Goal: Task Accomplishment & Management: Use online tool/utility

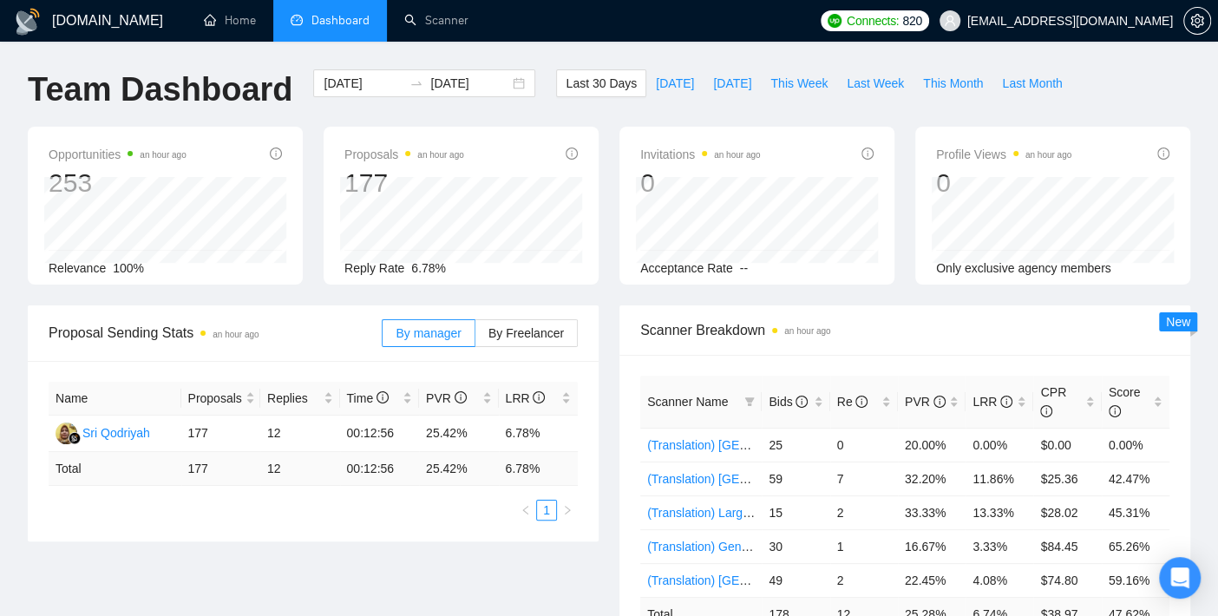
click at [82, 512] on ul "1" at bounding box center [313, 510] width 529 height 21
click at [418, 13] on link "Scanner" at bounding box center [436, 20] width 64 height 15
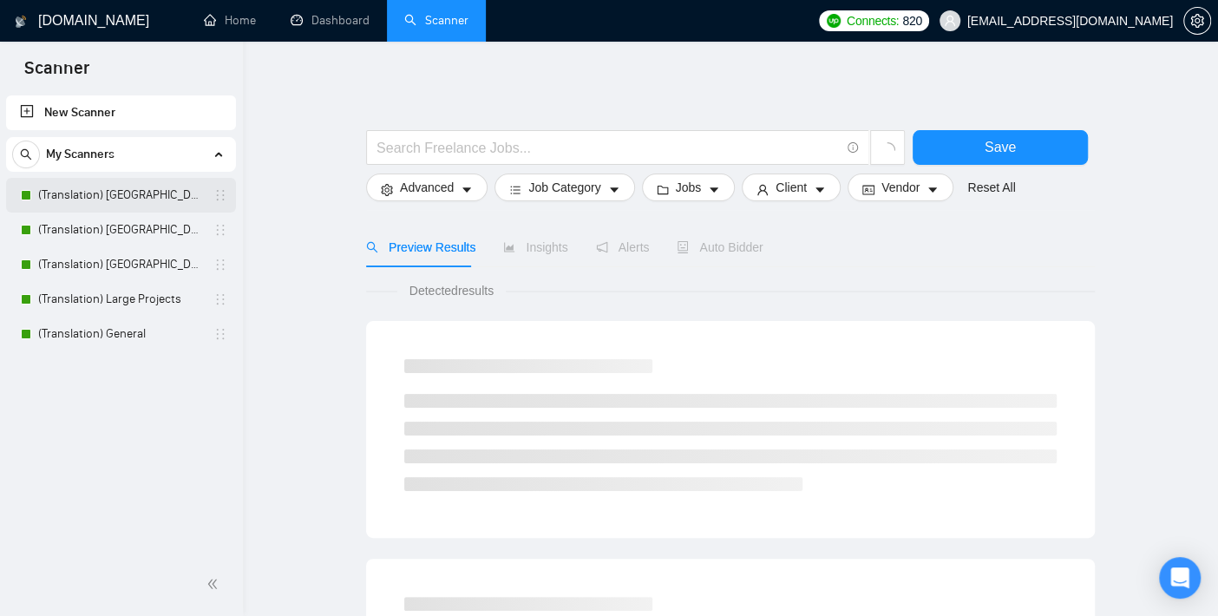
click at [148, 189] on link "(Translation) [GEOGRAPHIC_DATA]" at bounding box center [120, 195] width 165 height 35
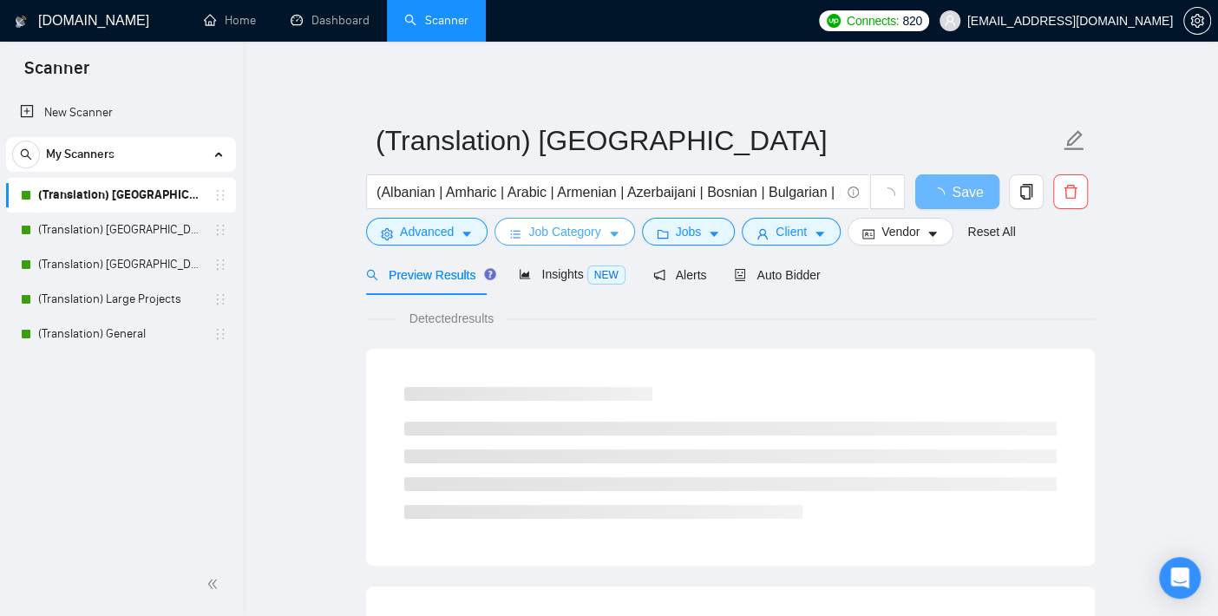
click at [557, 232] on span "Job Category" at bounding box center [565, 231] width 72 height 19
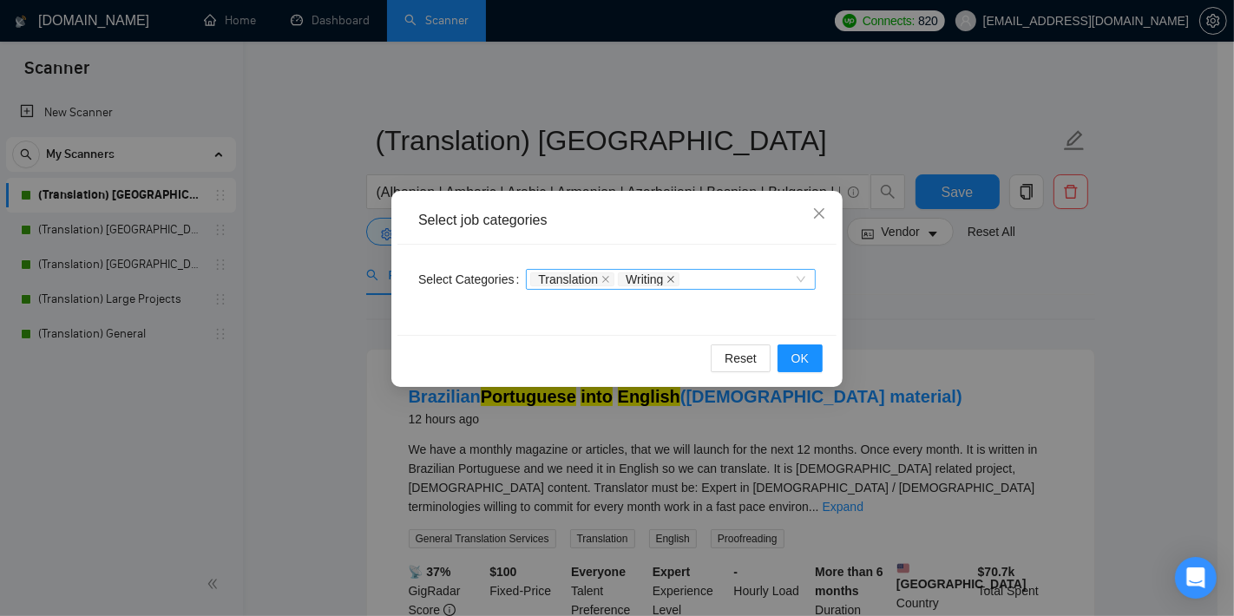
click at [668, 281] on icon "close" at bounding box center [671, 279] width 7 height 7
click at [807, 358] on span "OK" at bounding box center [799, 358] width 17 height 19
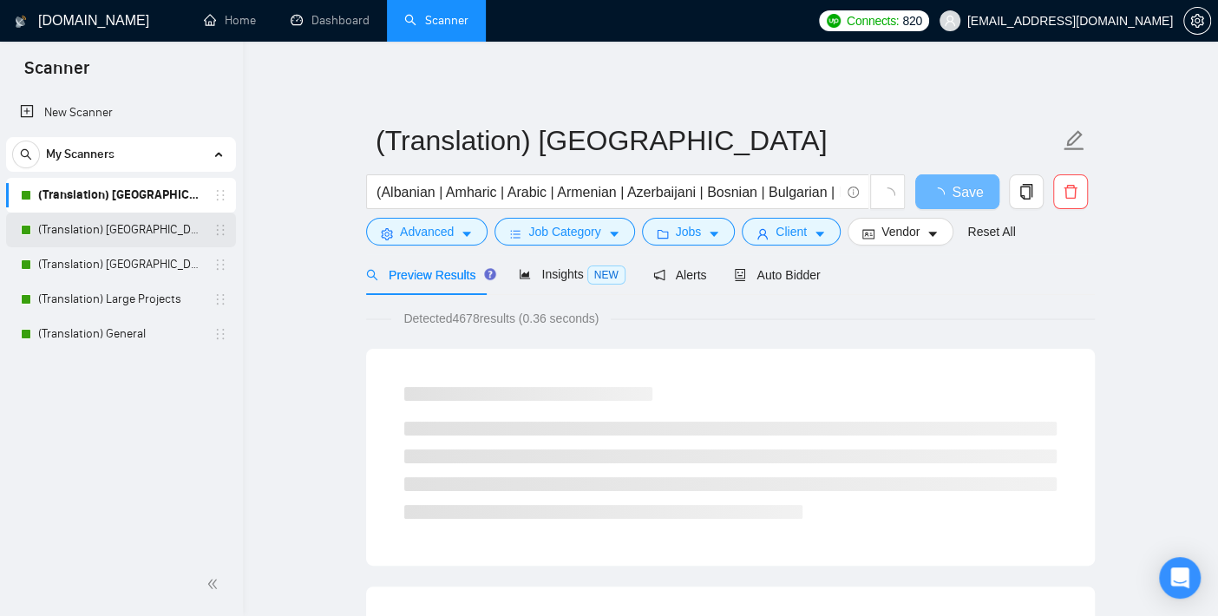
click at [105, 233] on link "(Translation) [GEOGRAPHIC_DATA]" at bounding box center [120, 230] width 165 height 35
click at [944, 192] on icon "loading" at bounding box center [938, 195] width 19 height 19
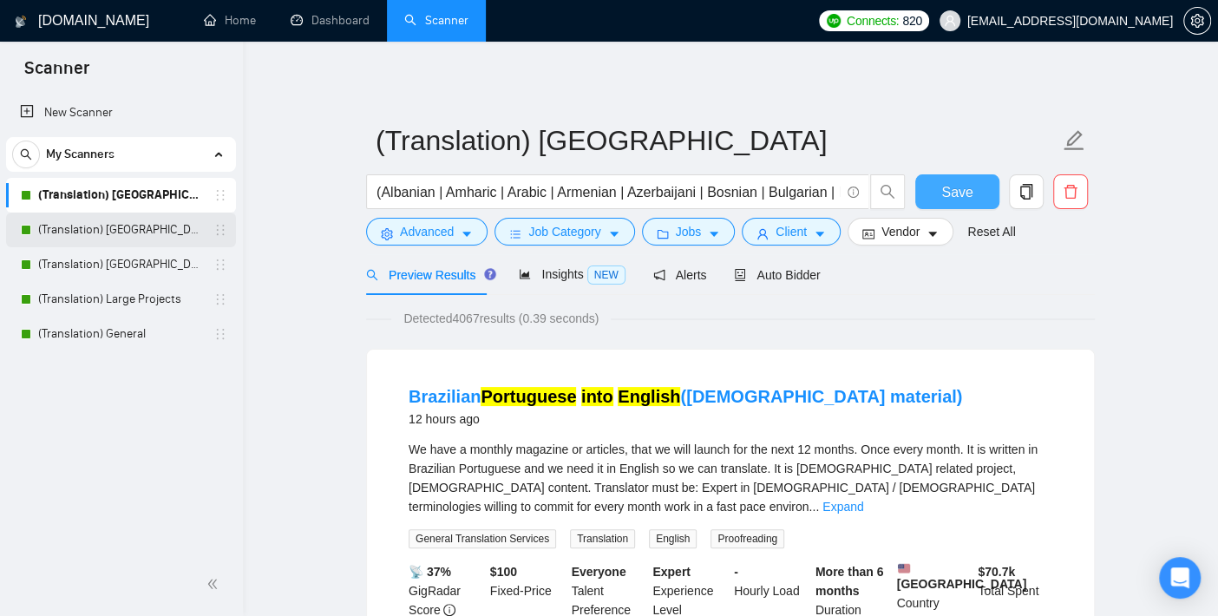
click at [128, 232] on link "(Translation) [GEOGRAPHIC_DATA]" at bounding box center [120, 230] width 165 height 35
click at [962, 187] on span "Save" at bounding box center [957, 192] width 31 height 22
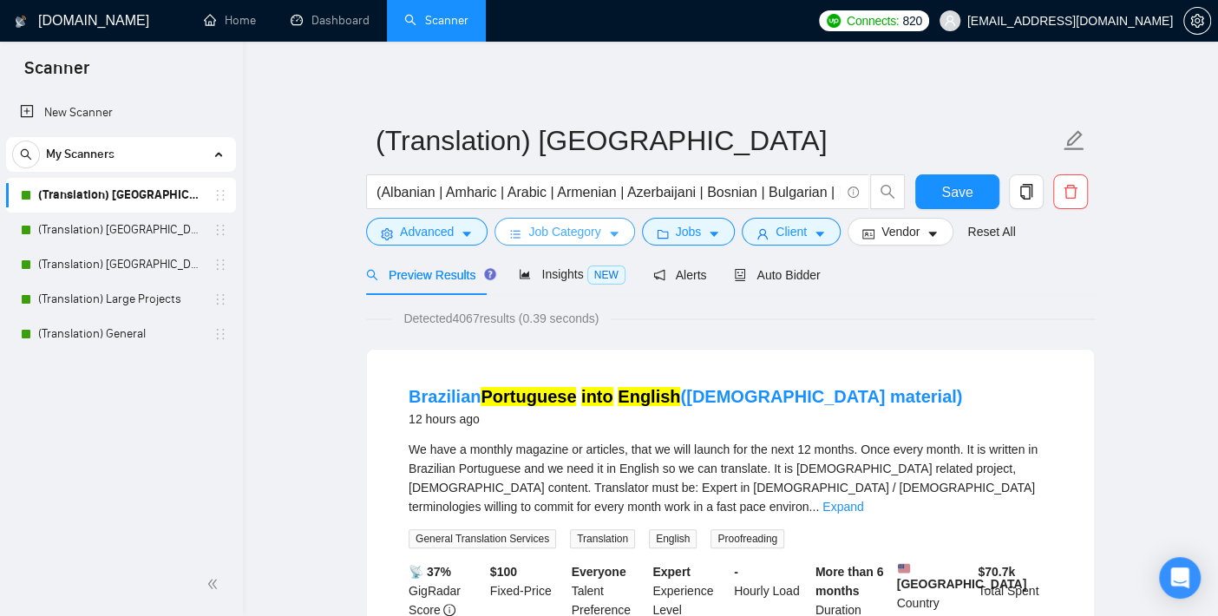
click at [545, 222] on span "Job Category" at bounding box center [565, 231] width 72 height 19
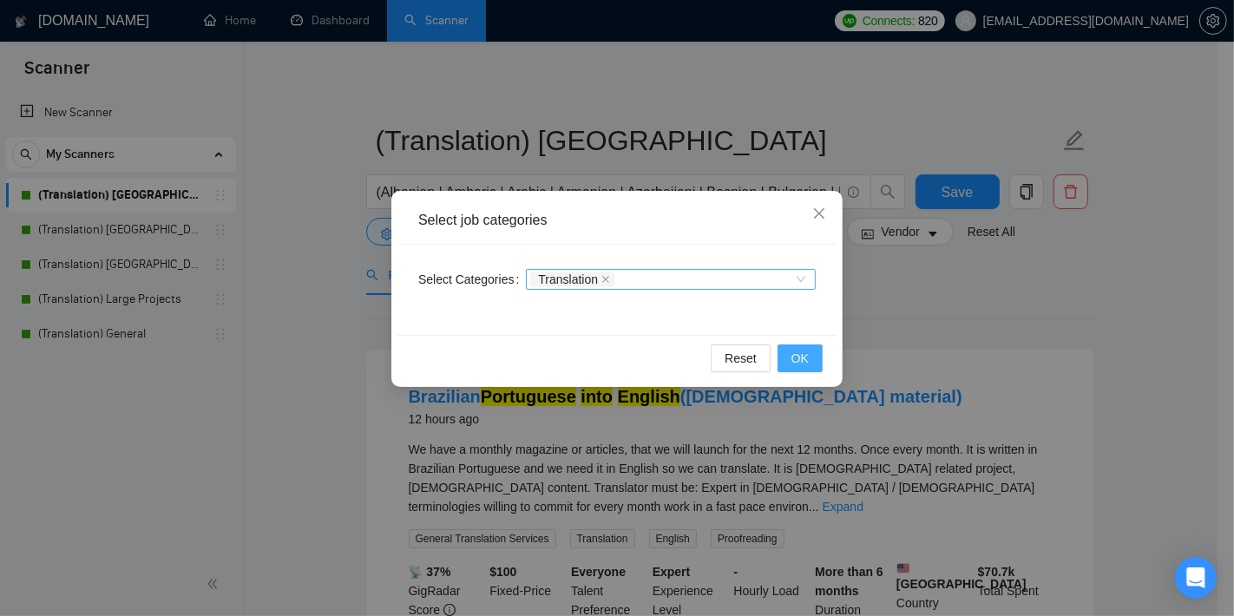
click at [790, 348] on button "OK" at bounding box center [800, 359] width 45 height 28
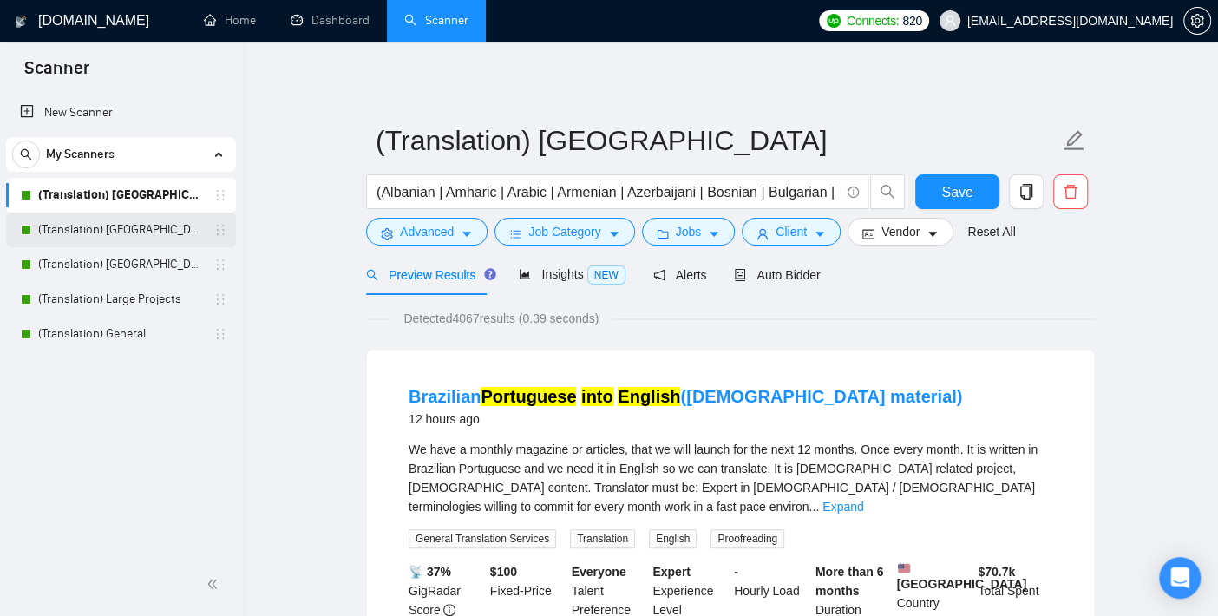
click at [124, 232] on link "(Translation) [GEOGRAPHIC_DATA]" at bounding box center [120, 230] width 165 height 35
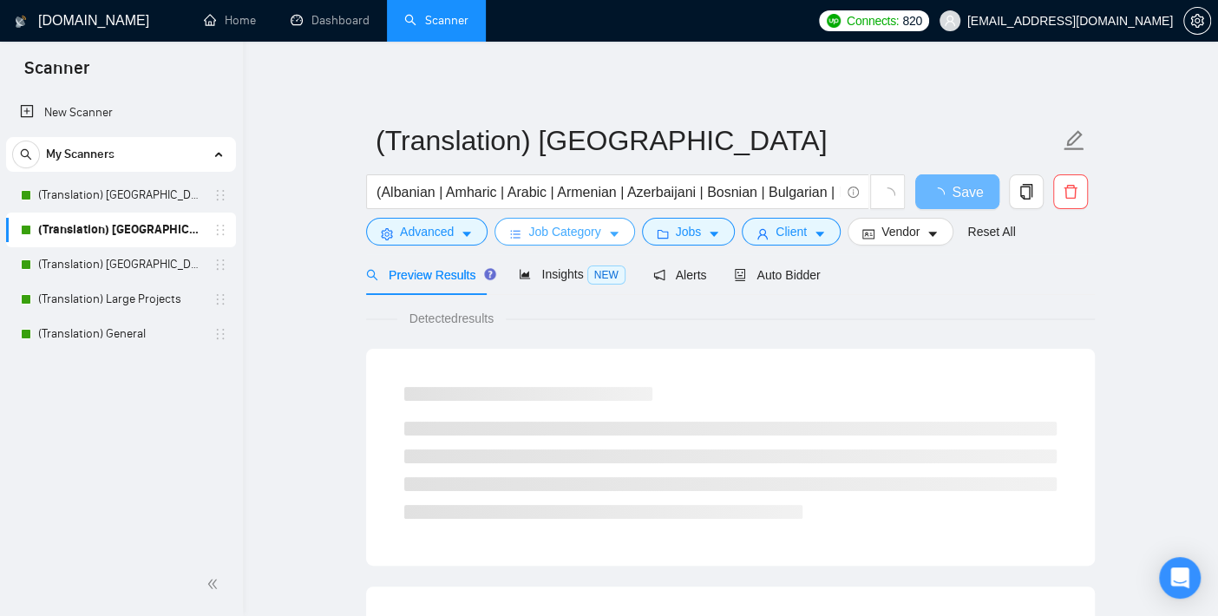
click at [602, 233] on button "Job Category" at bounding box center [565, 232] width 140 height 28
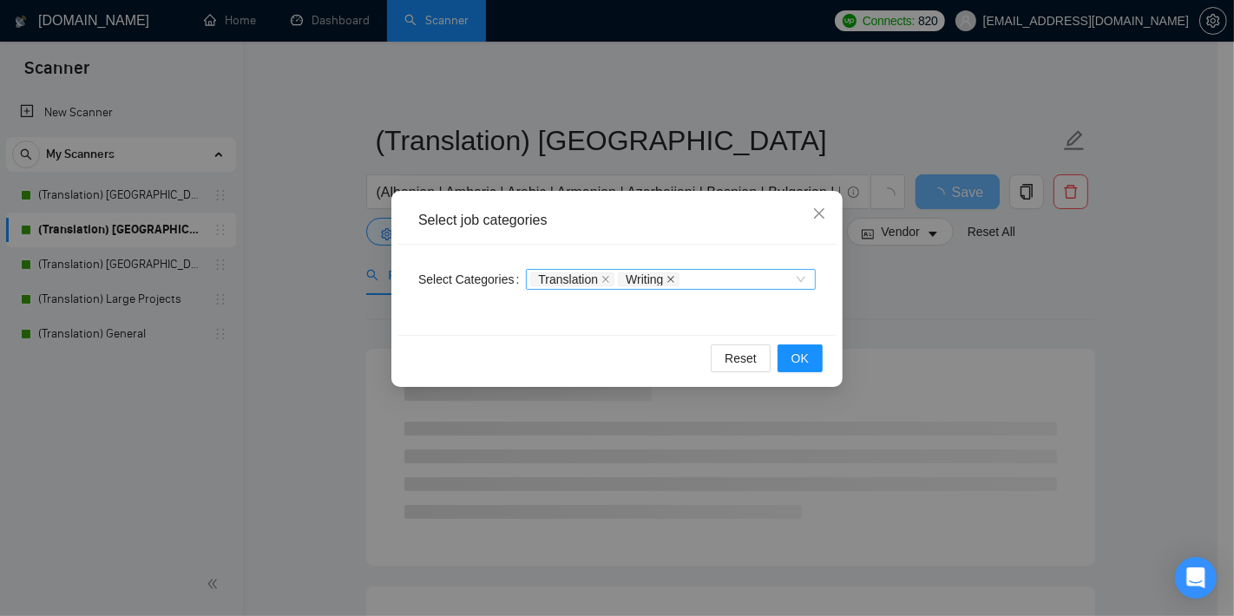
click at [667, 279] on icon "close" at bounding box center [671, 279] width 9 height 9
click at [662, 279] on div "Translation Writing" at bounding box center [662, 279] width 264 height 17
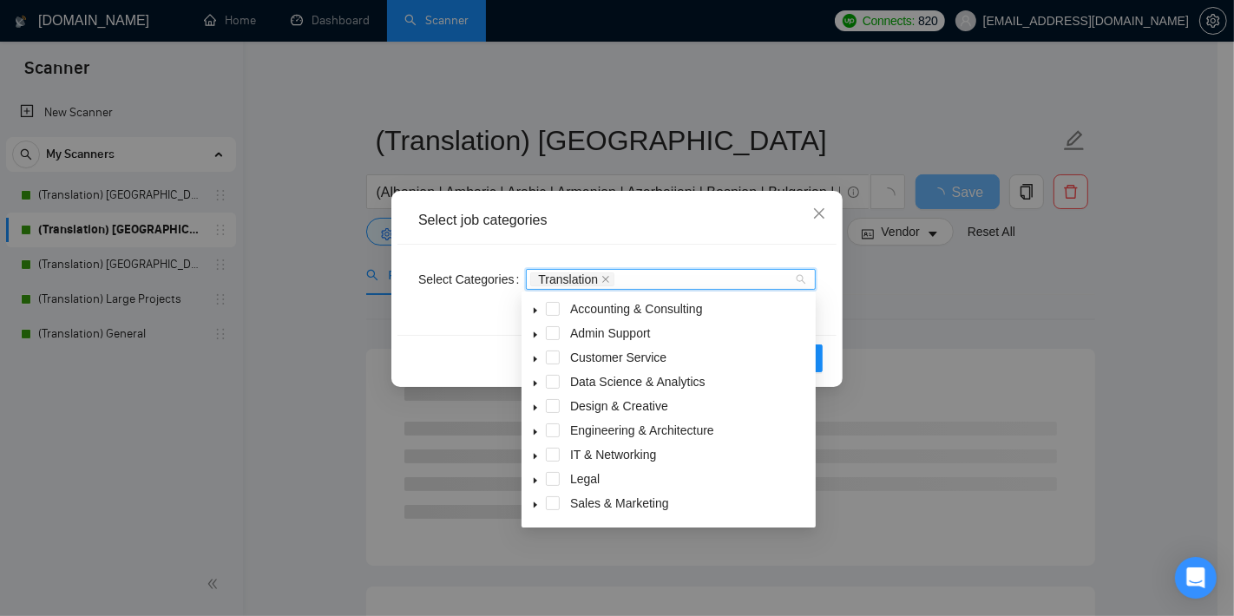
click at [834, 336] on div "Reset OK" at bounding box center [616, 358] width 439 height 46
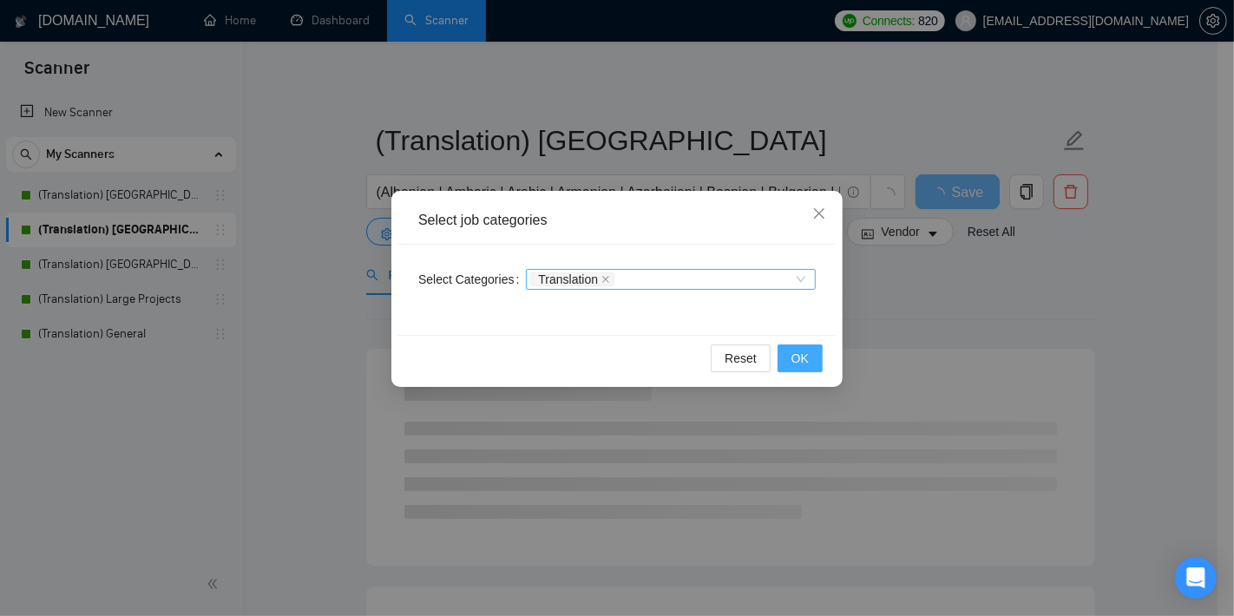
click at [801, 360] on span "OK" at bounding box center [799, 358] width 17 height 19
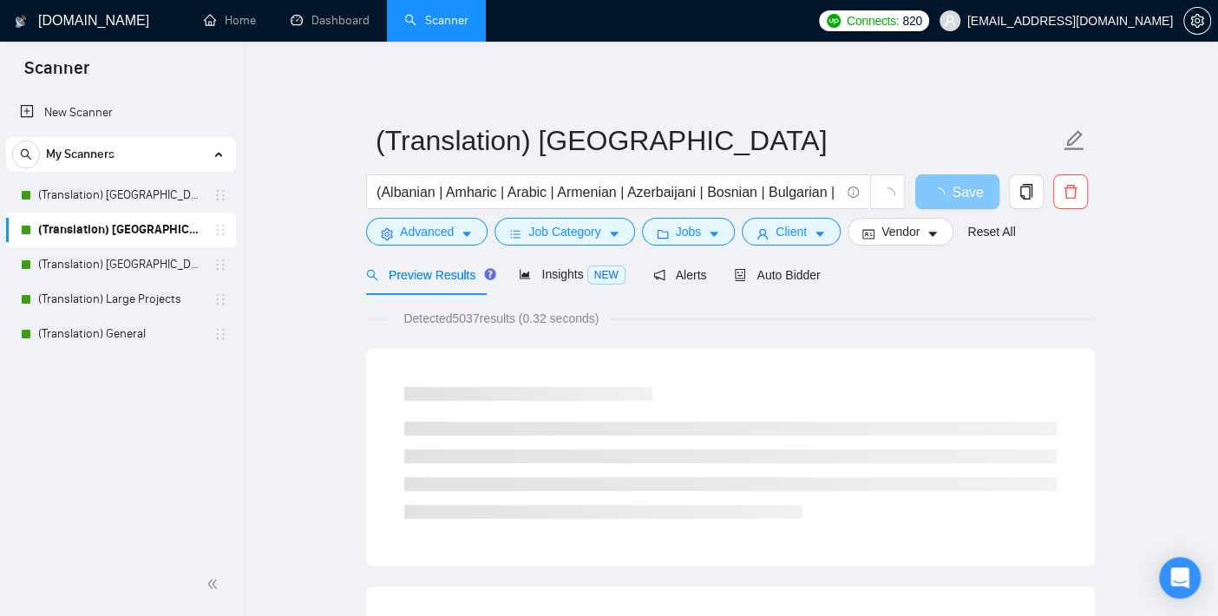
click at [939, 192] on icon "loading" at bounding box center [939, 195] width 20 height 20
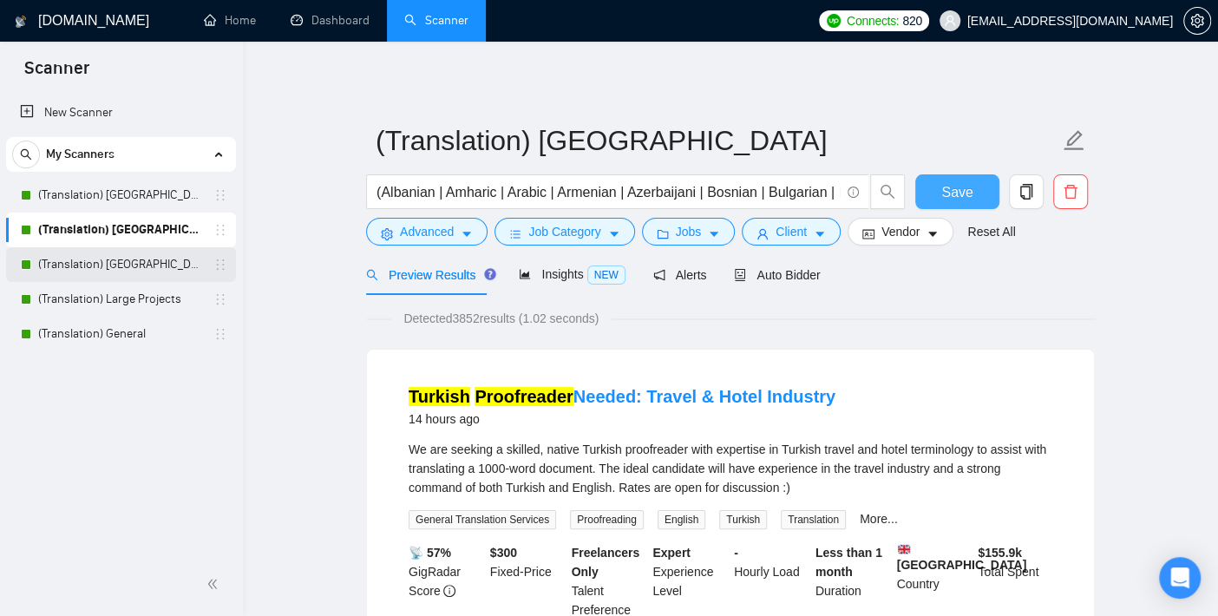
click at [148, 268] on link "(Translation) [GEOGRAPHIC_DATA]" at bounding box center [120, 264] width 165 height 35
click at [967, 187] on span "Save" at bounding box center [957, 192] width 31 height 22
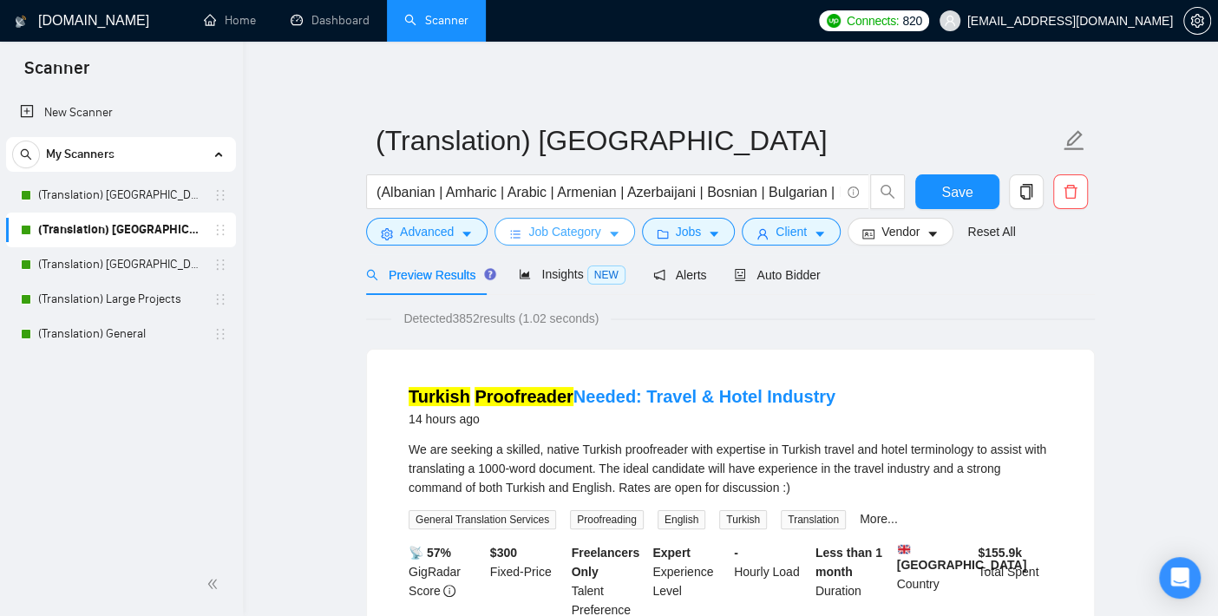
click at [593, 231] on span "Job Category" at bounding box center [565, 231] width 72 height 19
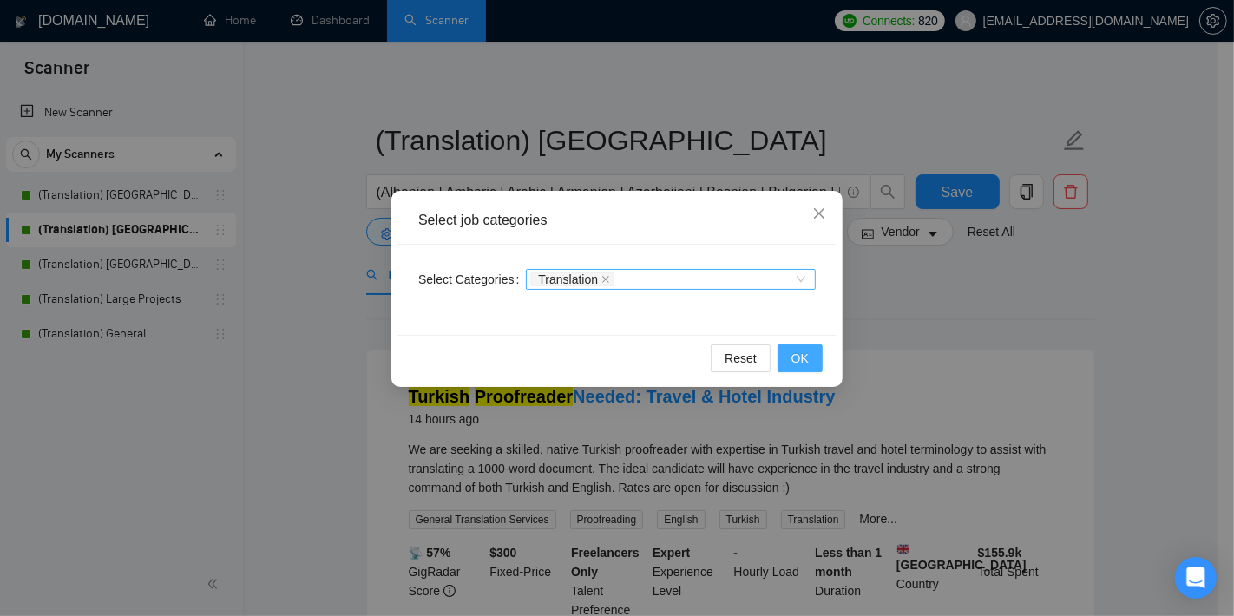
click at [812, 358] on button "OK" at bounding box center [800, 359] width 45 height 28
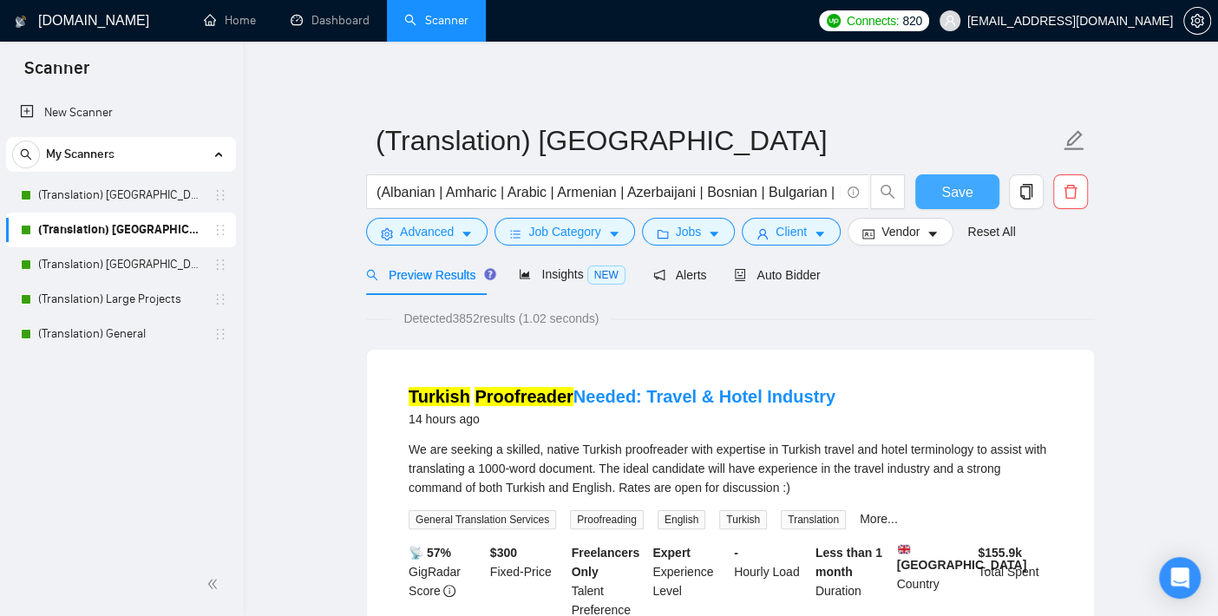
click at [978, 184] on button "Save" at bounding box center [958, 191] width 84 height 35
click at [114, 247] on link "(Translation) [GEOGRAPHIC_DATA]" at bounding box center [120, 264] width 165 height 35
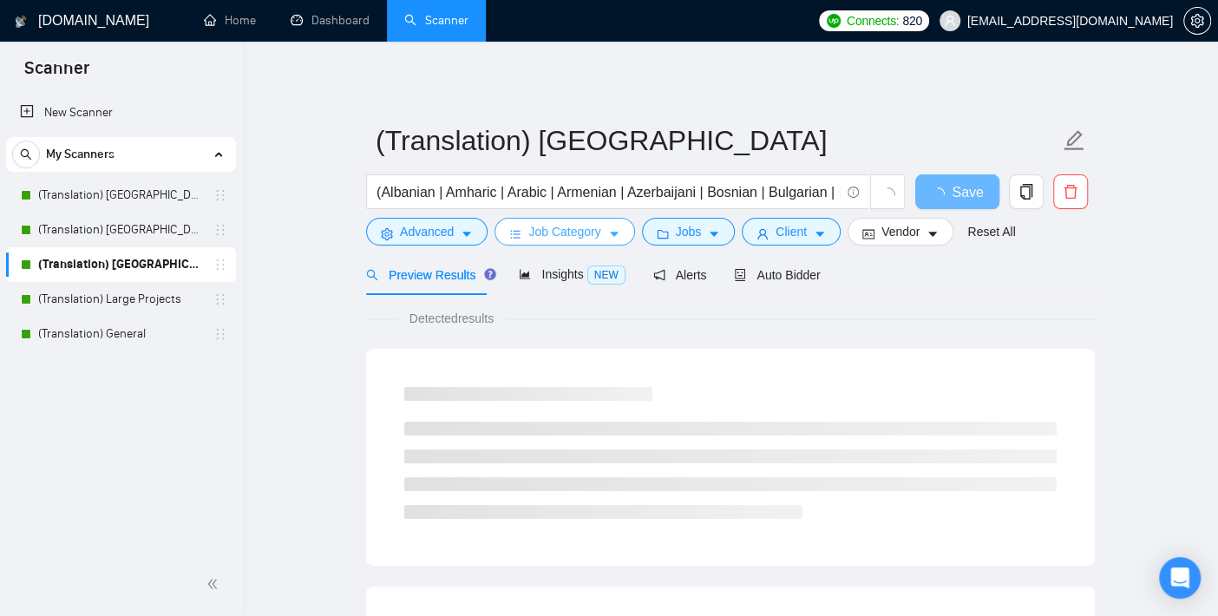
click at [539, 233] on span "Job Category" at bounding box center [565, 231] width 72 height 19
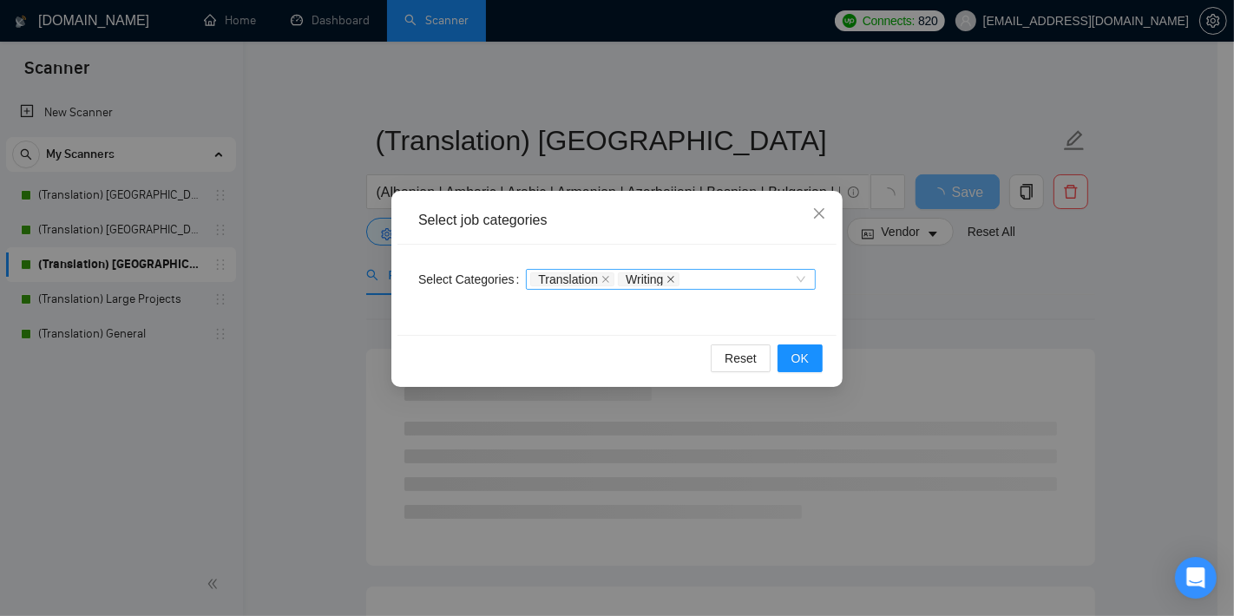
click at [669, 281] on icon "close" at bounding box center [671, 279] width 7 height 7
click at [810, 353] on button "OK" at bounding box center [800, 359] width 45 height 28
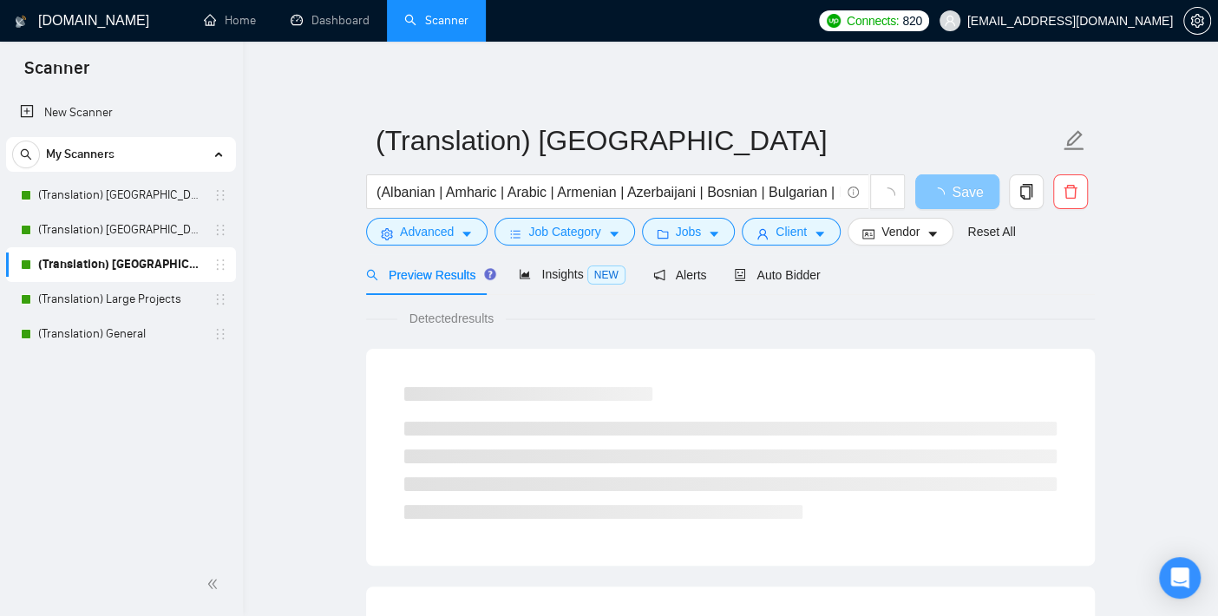
click at [952, 183] on span "button" at bounding box center [941, 192] width 21 height 22
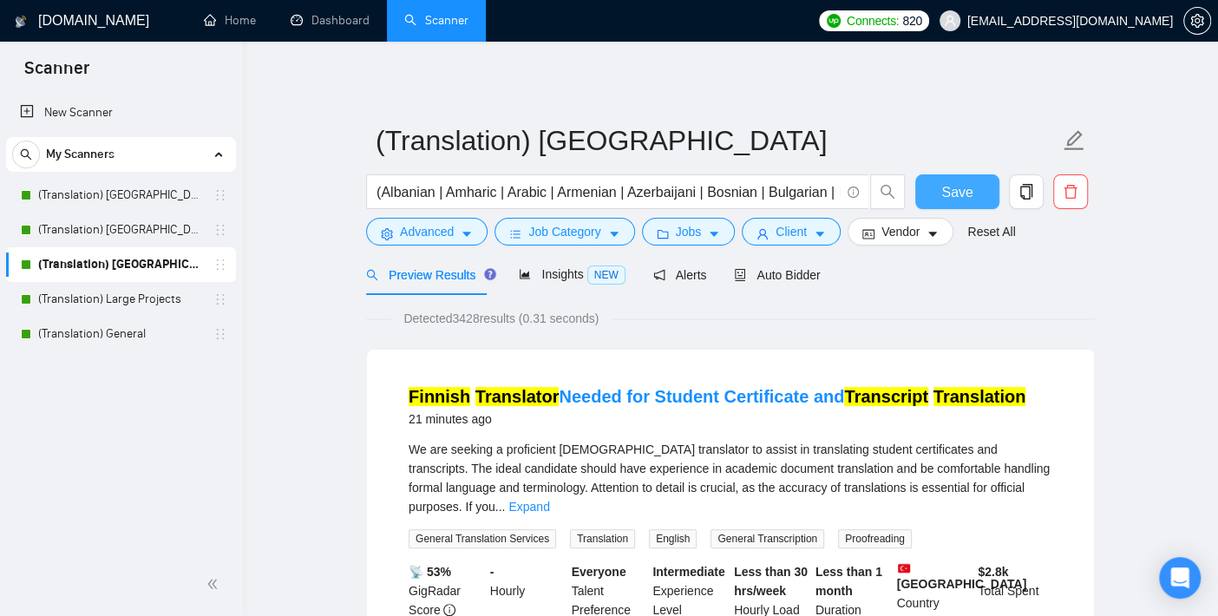
click at [971, 193] on span "Save" at bounding box center [957, 192] width 31 height 22
click at [943, 197] on span "Save" at bounding box center [957, 192] width 31 height 22
click at [115, 294] on link "(Translation) Large Projects" at bounding box center [120, 299] width 165 height 35
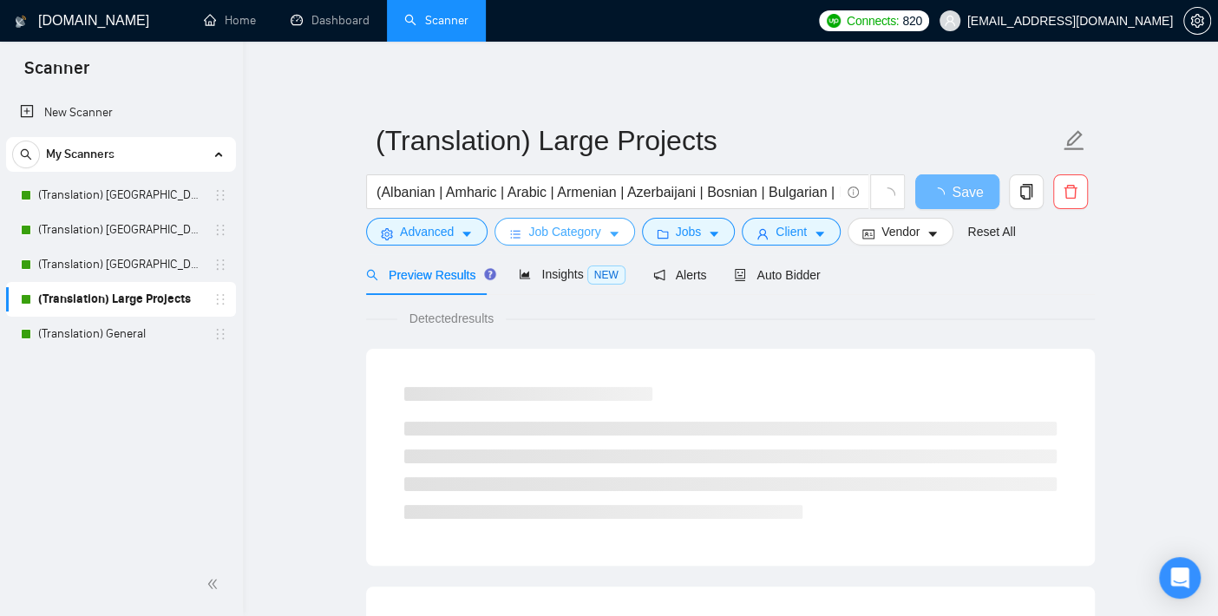
click at [592, 239] on span "Job Category" at bounding box center [565, 231] width 72 height 19
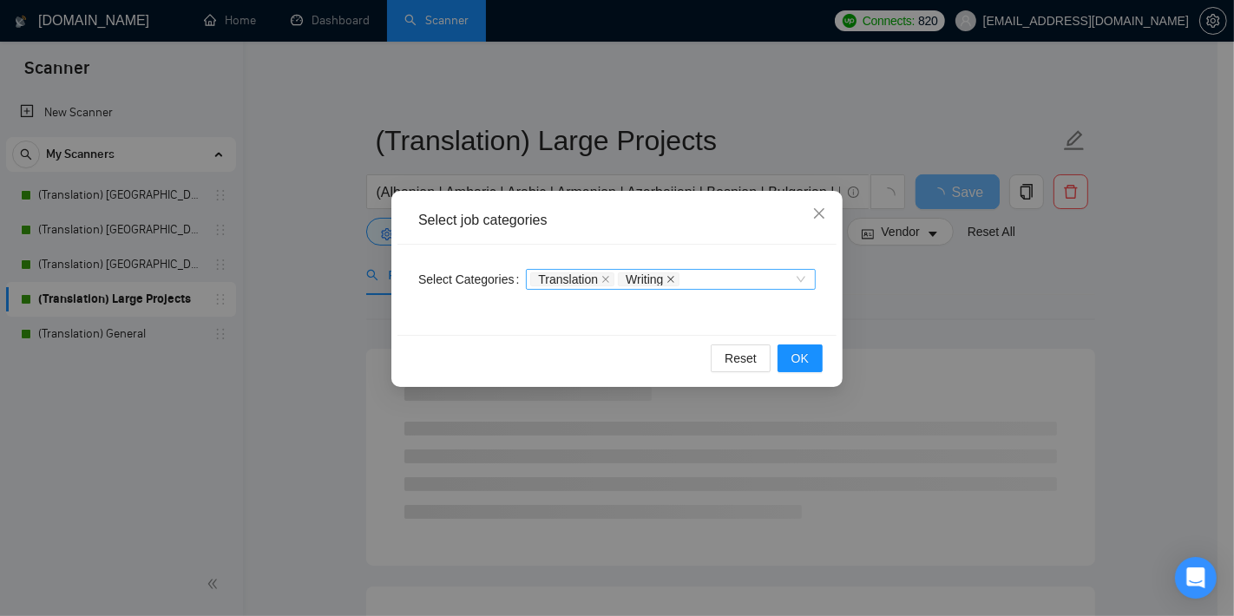
click at [667, 281] on icon "close" at bounding box center [671, 279] width 9 height 9
click at [808, 356] on span "OK" at bounding box center [799, 358] width 17 height 19
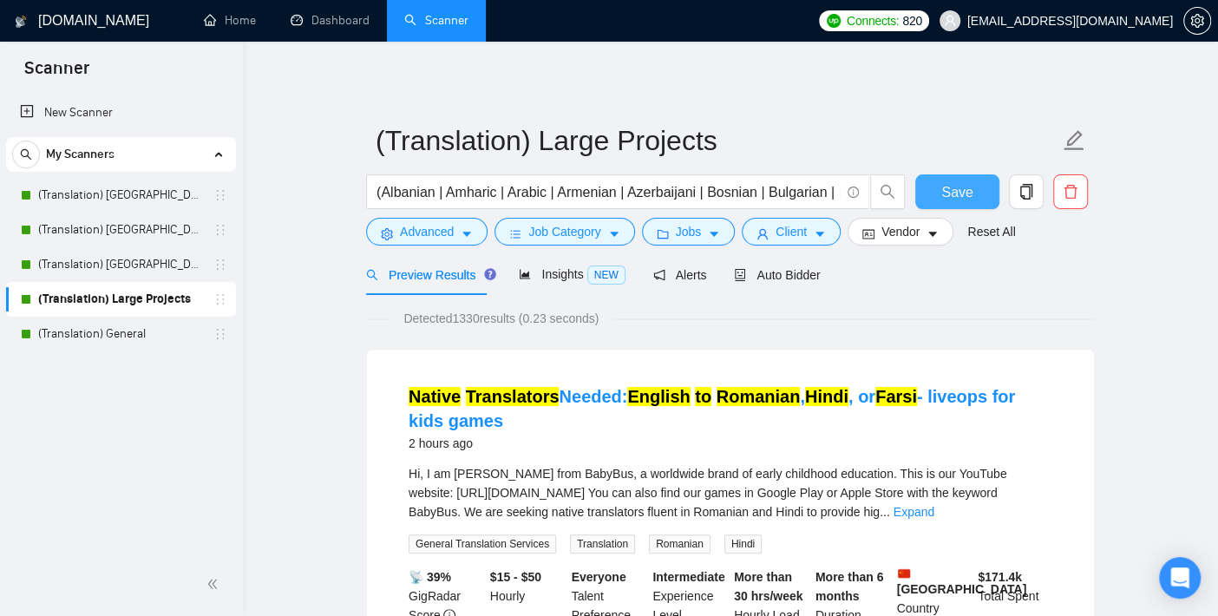
click at [938, 204] on button "Save" at bounding box center [958, 191] width 84 height 35
